Goal: Find specific page/section: Find specific page/section

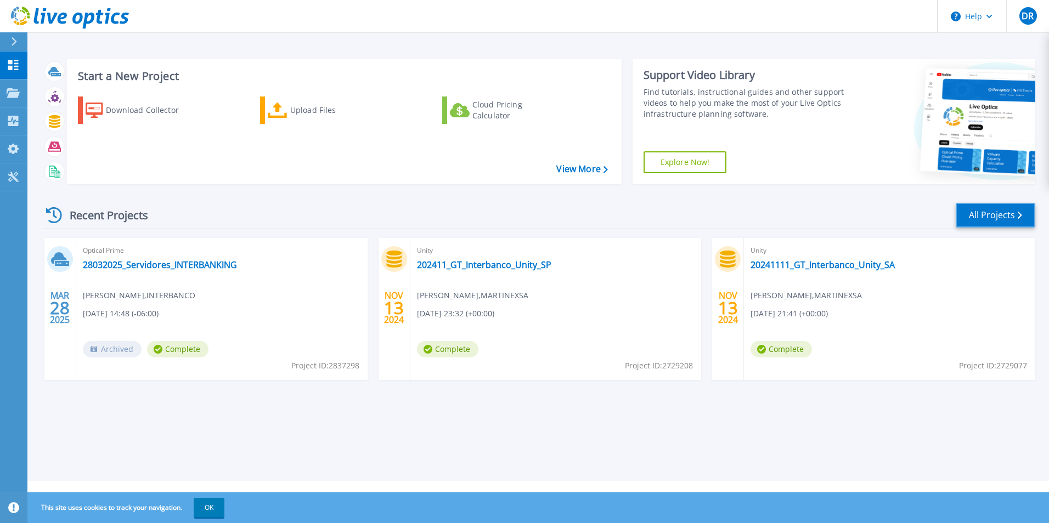
click at [973, 218] on link "All Projects" at bounding box center [996, 215] width 80 height 25
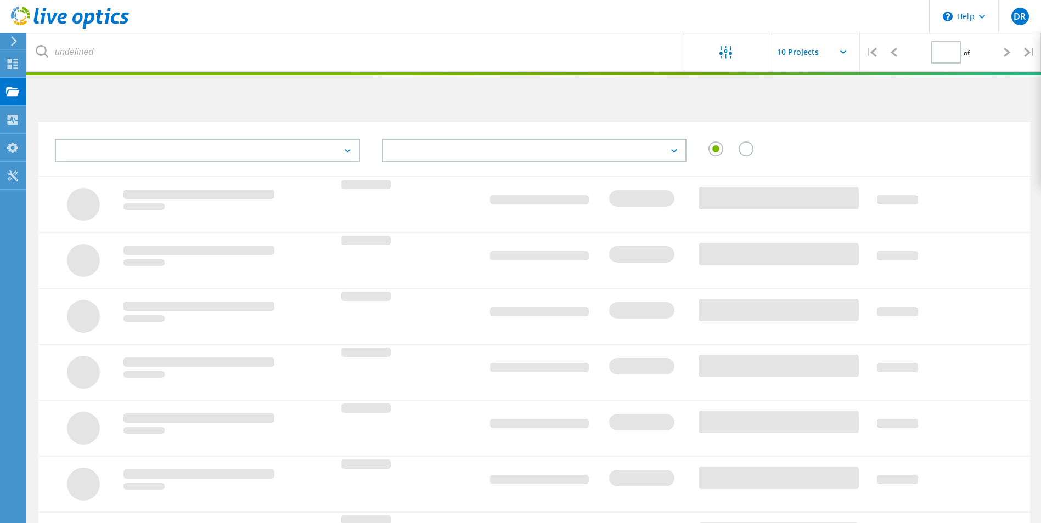
type input "1"
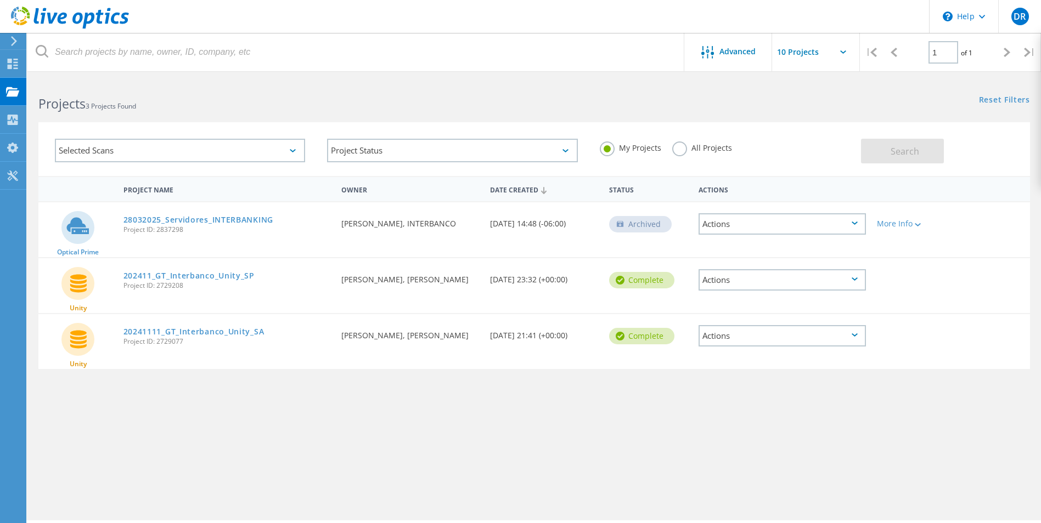
click at [684, 149] on label "All Projects" at bounding box center [702, 147] width 60 height 10
click at [0, 0] on input "All Projects" at bounding box center [0, 0] width 0 height 0
click at [898, 149] on span "Search" at bounding box center [904, 151] width 29 height 12
click at [776, 107] on div "Projects 3 Projects Found Reset Filters Show Filters" at bounding box center [533, 94] width 1013 height 29
click at [16, 65] on use at bounding box center [13, 64] width 10 height 10
